Goal: Use online tool/utility: Utilize a website feature to perform a specific function

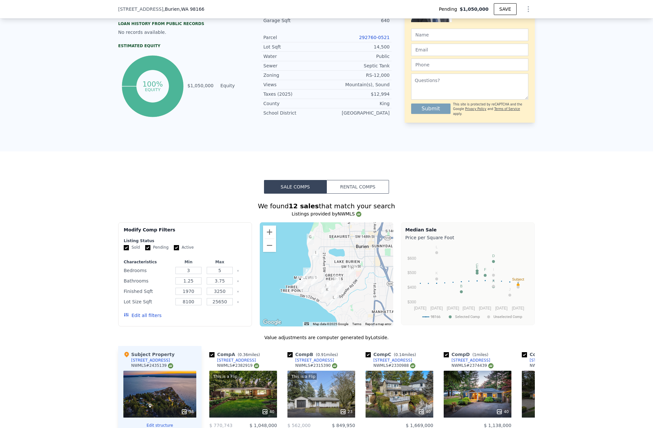
scroll to position [508, 0]
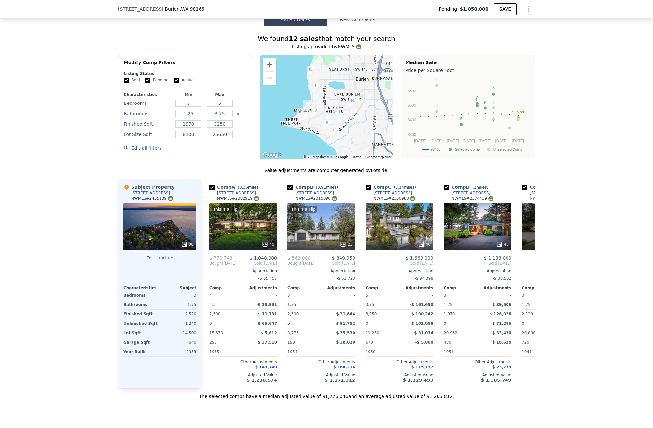
click at [296, 400] on div "The selected comps have a median adjusted value of $1,276,046 and an average ad…" at bounding box center [326, 394] width 417 height 12
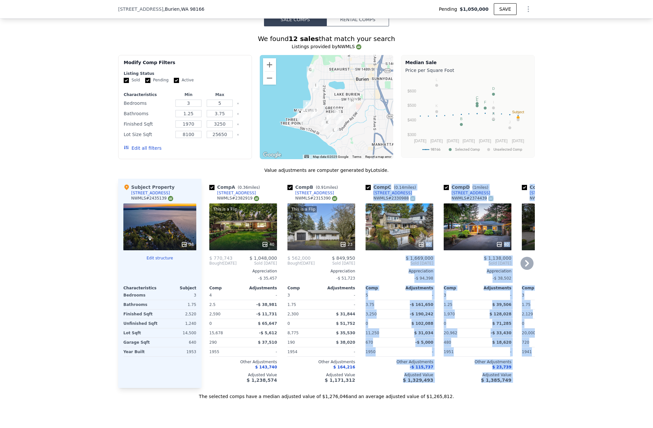
drag, startPoint x: 297, startPoint y: 398, endPoint x: 303, endPoint y: 397, distance: 5.9
click at [302, 397] on div "Value adjustments are computer generated by Lotside . Subject Property [STREET_…" at bounding box center [326, 283] width 417 height 233
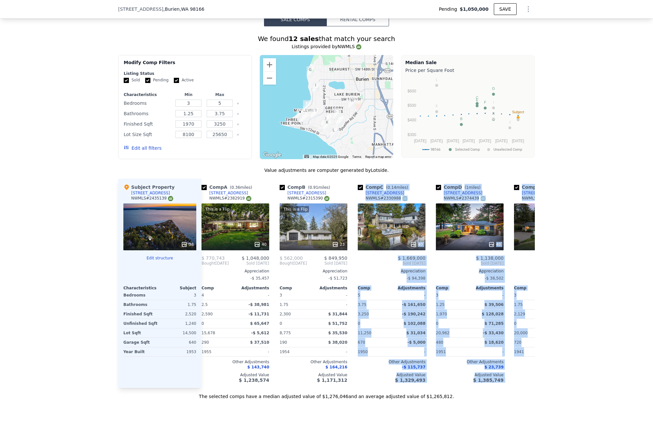
click at [305, 399] on div "The selected comps have a median adjusted value of $1,276,046 and an average ad…" at bounding box center [326, 394] width 417 height 12
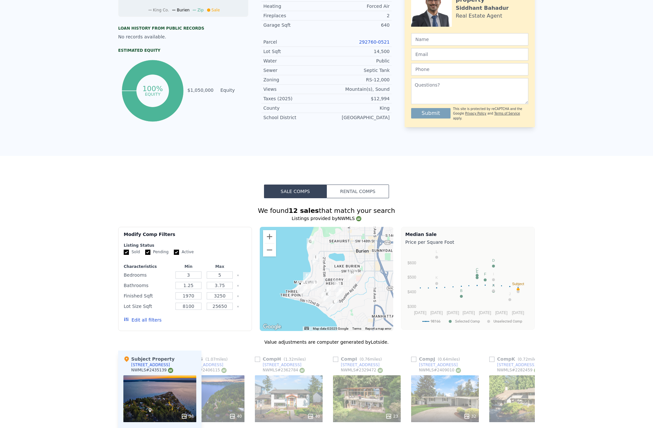
scroll to position [0, 0]
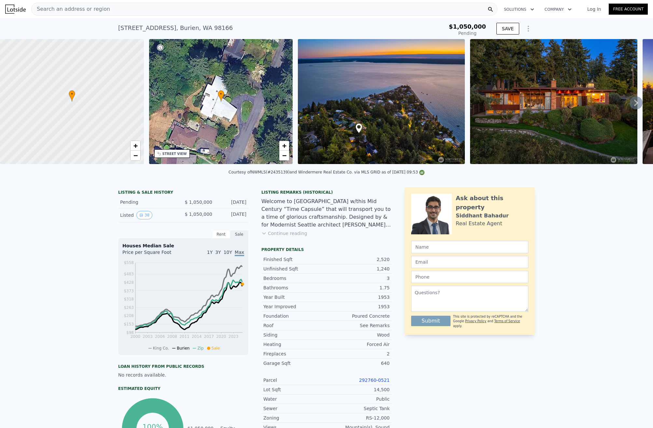
click at [451, 102] on div at bounding box center [554, 102] width 172 height 127
click at [451, 103] on icon at bounding box center [636, 102] width 13 height 13
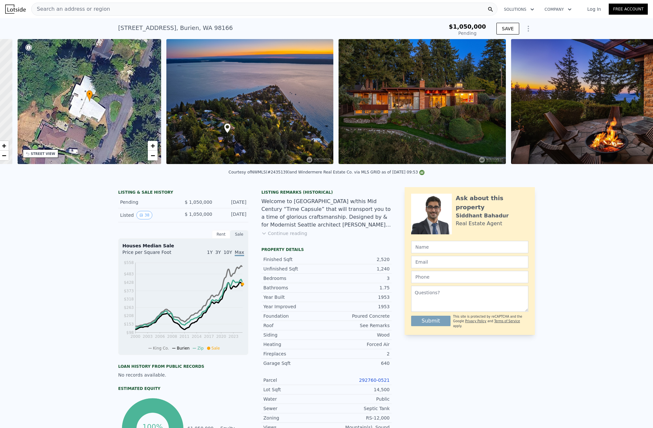
click at [451, 103] on img at bounding box center [605, 101] width 188 height 125
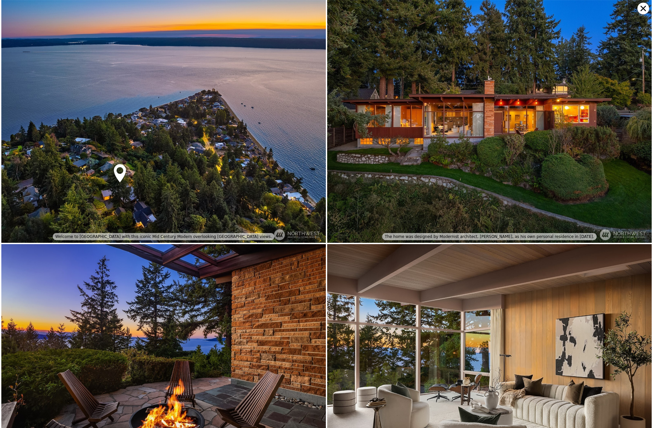
scroll to position [0, 152]
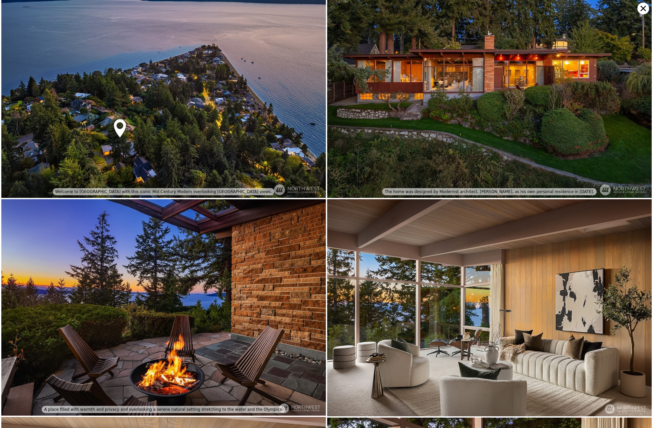
click at [451, 103] on img at bounding box center [489, 76] width 325 height 243
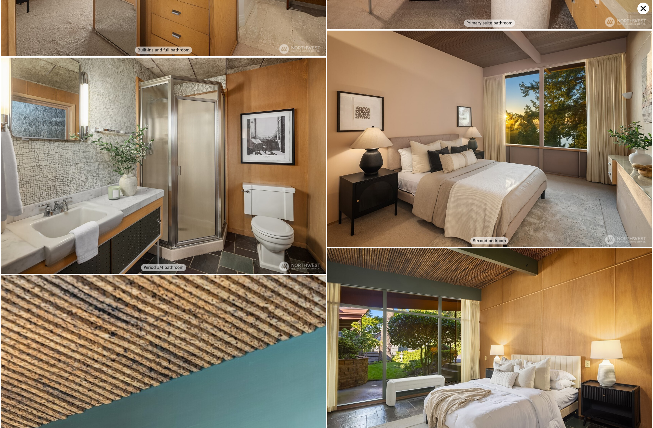
scroll to position [2403, 0]
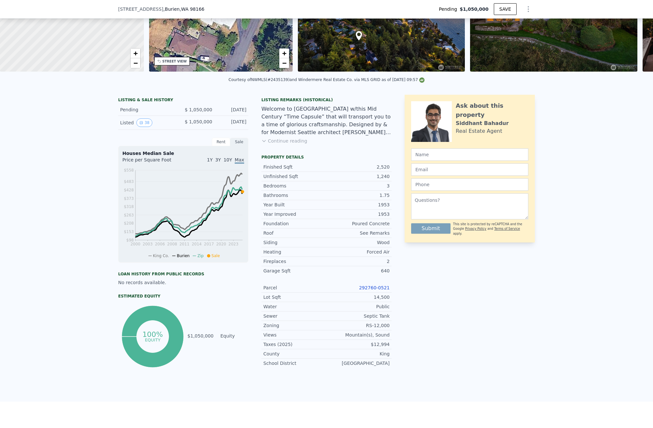
scroll to position [86, 0]
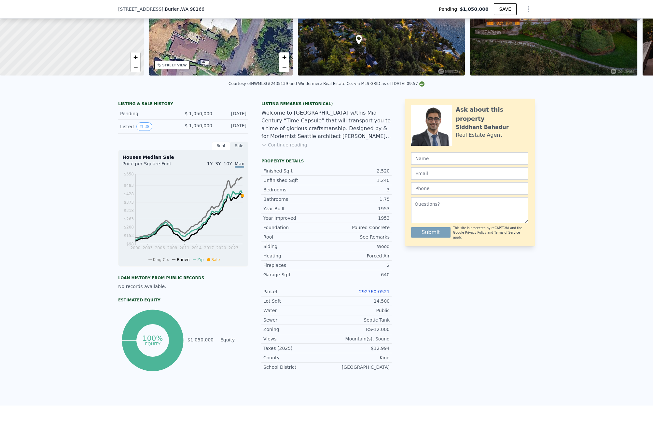
type input "$ 1,254,000"
type input "$ 27,911"
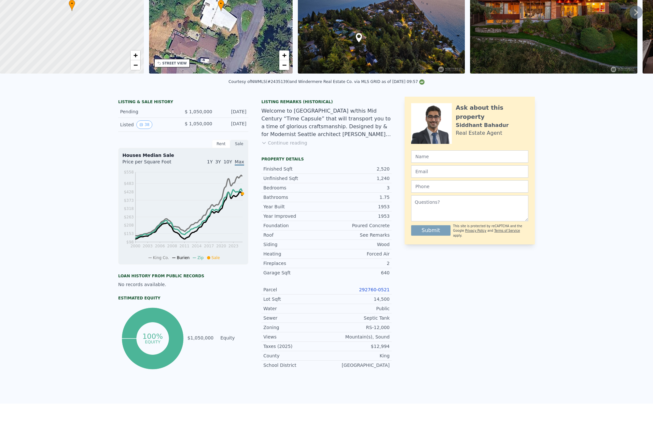
scroll to position [0, 0]
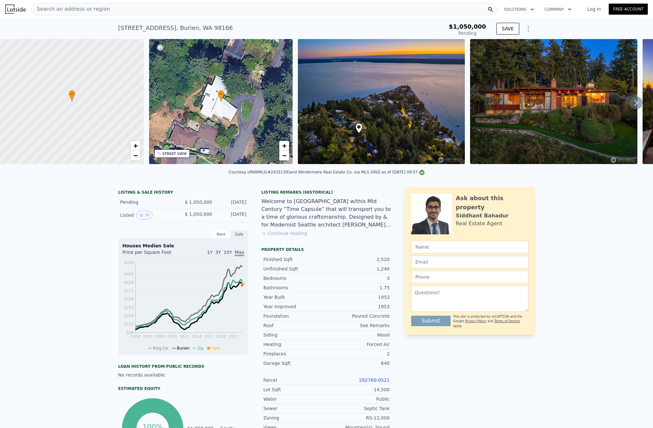
click at [361, 78] on img at bounding box center [381, 101] width 167 height 125
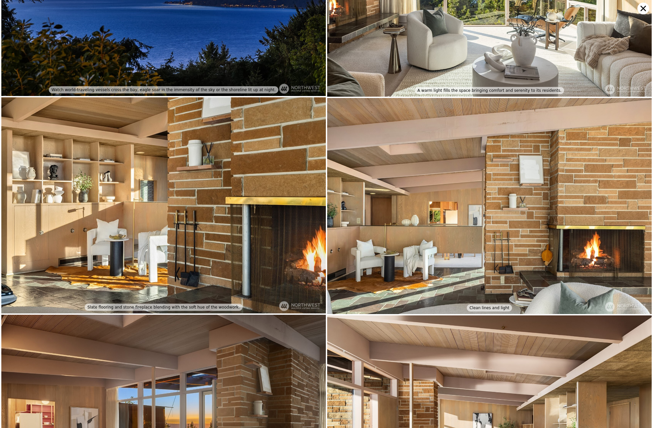
scroll to position [891, 0]
